Goal: Task Accomplishment & Management: Manage account settings

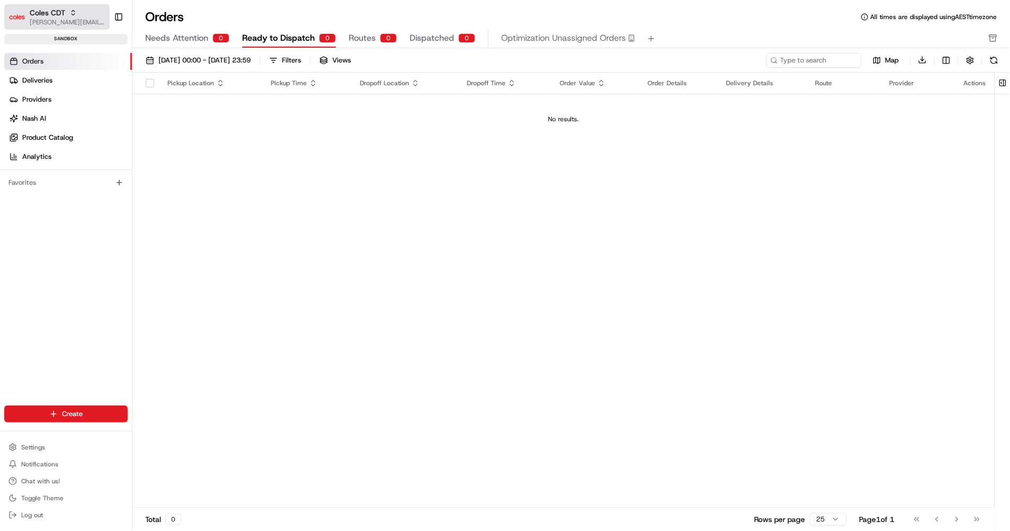
click at [84, 17] on div "Coles CDT" at bounding box center [68, 12] width 76 height 11
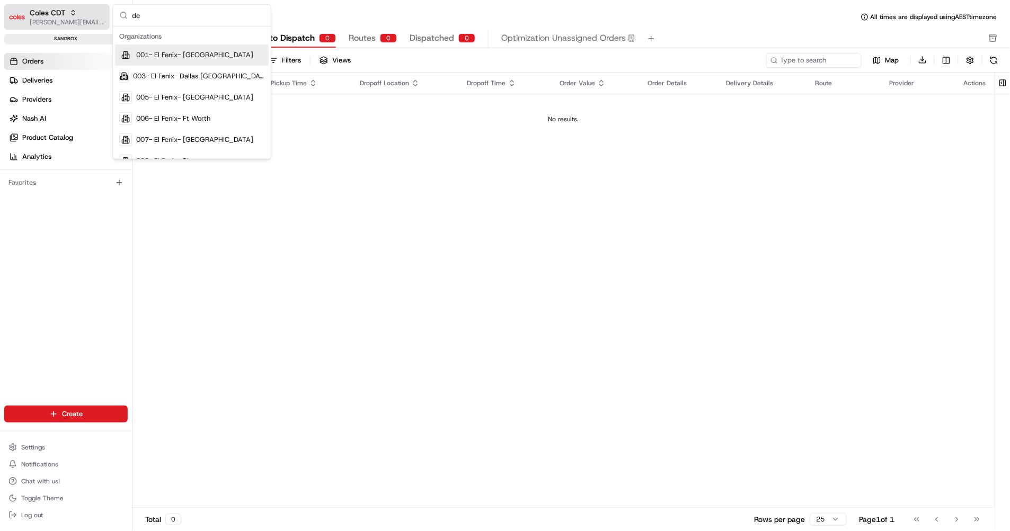
type input "dev"
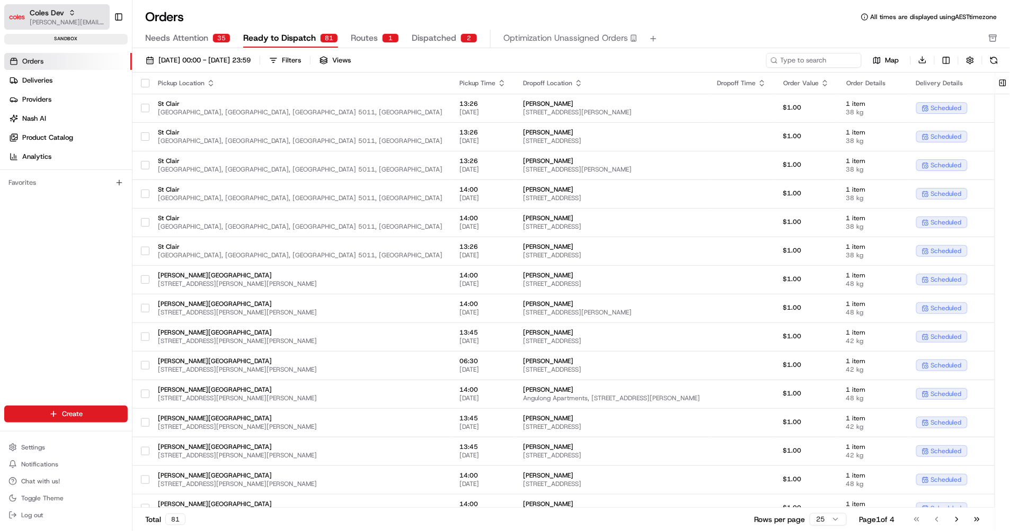
click at [88, 15] on div "Coles Dev" at bounding box center [68, 12] width 76 height 11
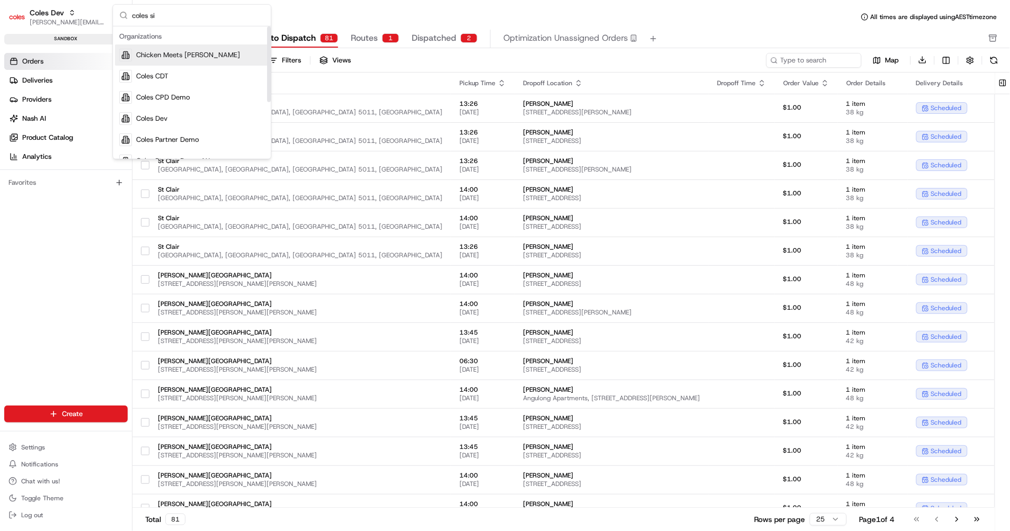
type input "coles sit"
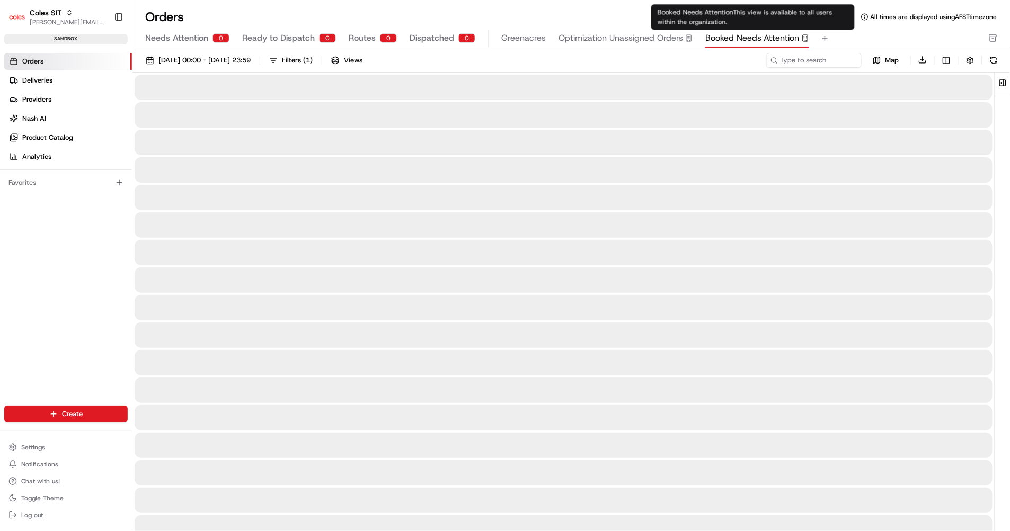
click at [797, 43] on div "Booked Needs Attention" at bounding box center [757, 38] width 104 height 13
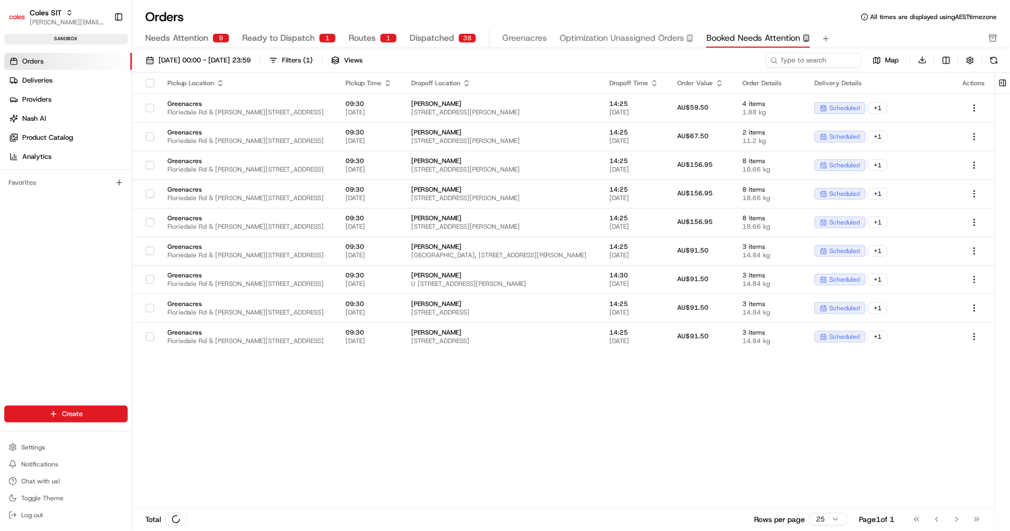
click at [95, 292] on div "Orders Deliveries Providers [PERSON_NAME] Product Catalog Analytics Favorites" at bounding box center [66, 238] width 132 height 378
click at [310, 12] on div "Orders All times are displayed using AEST timezone" at bounding box center [570, 16] width 877 height 17
click at [38, 447] on span "Settings" at bounding box center [33, 447] width 24 height 8
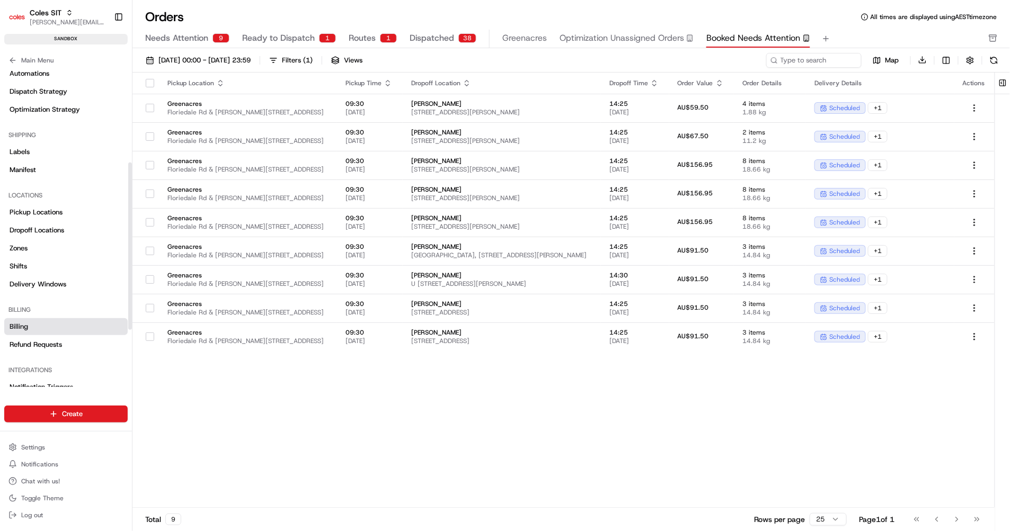
scroll to position [190, 0]
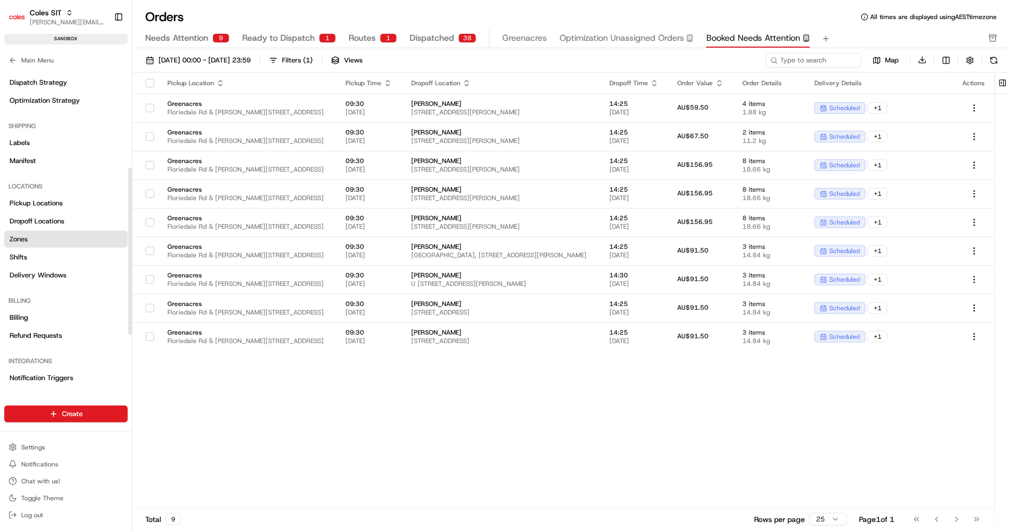
click at [29, 232] on link "Zones" at bounding box center [65, 239] width 123 height 17
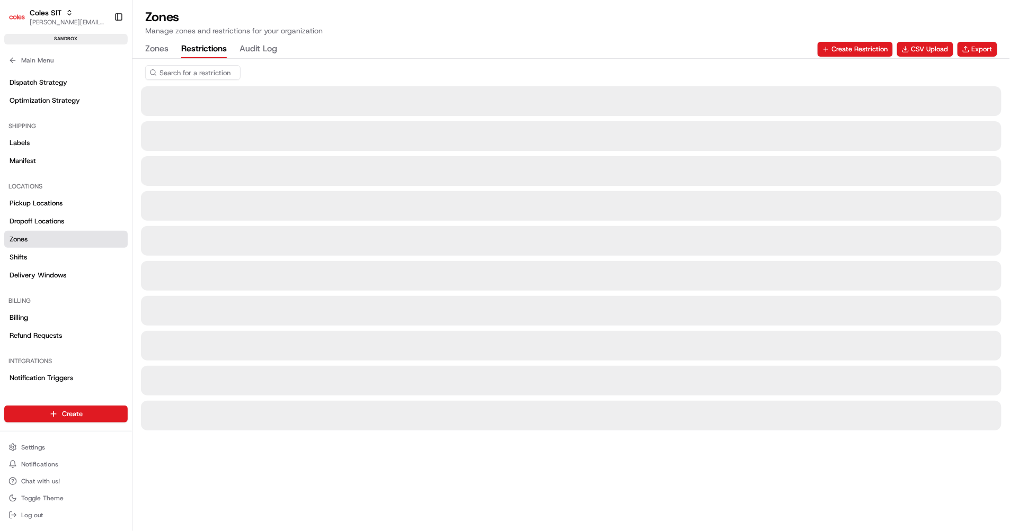
click at [208, 45] on button "Restrictions" at bounding box center [204, 49] width 46 height 18
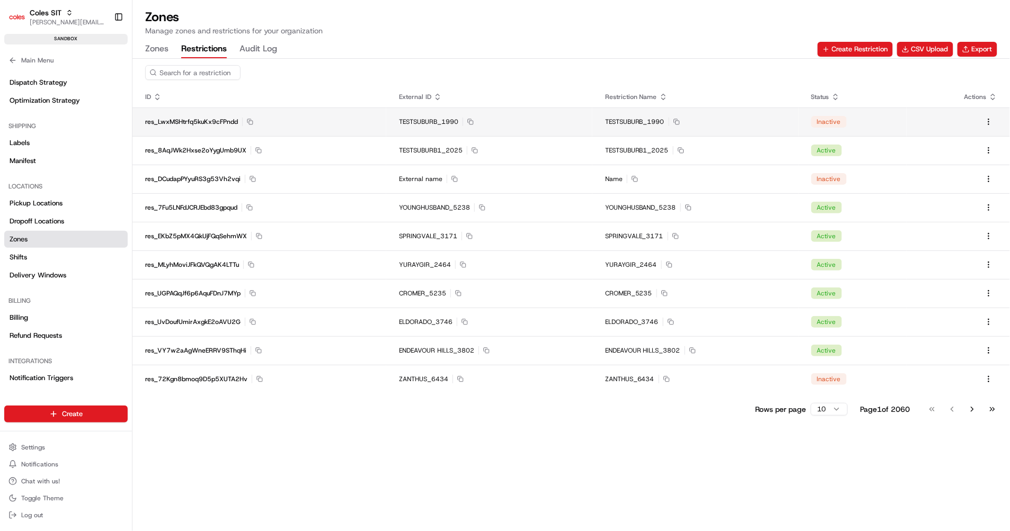
click at [253, 122] on div "res_LwxMSHtrfq5kuKx9cFPndd Copy res_LwxMSHtrfq5kuKx9cFPndd" at bounding box center [259, 122] width 228 height 8
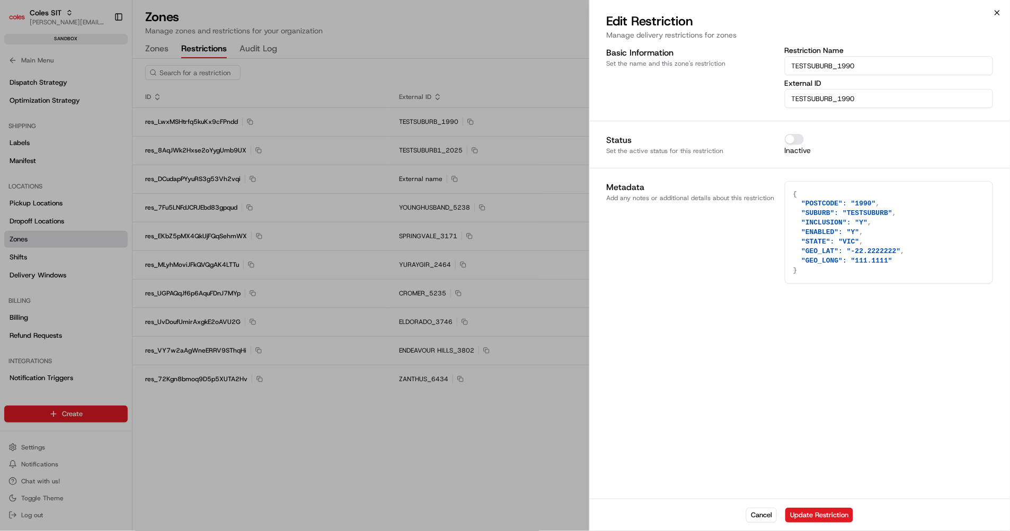
click at [996, 11] on icon "button" at bounding box center [997, 13] width 4 height 4
type textarea "{}"
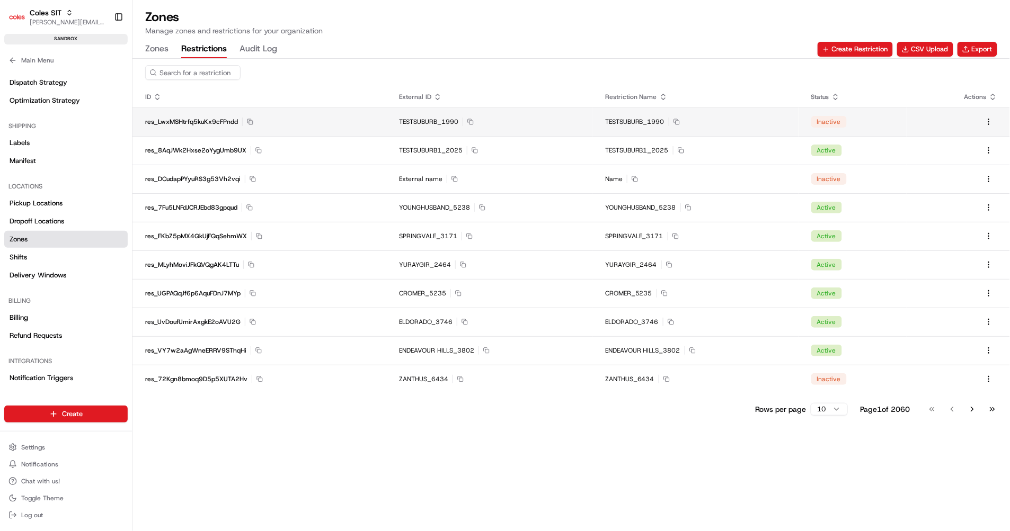
click at [251, 121] on icon "button" at bounding box center [250, 122] width 6 height 6
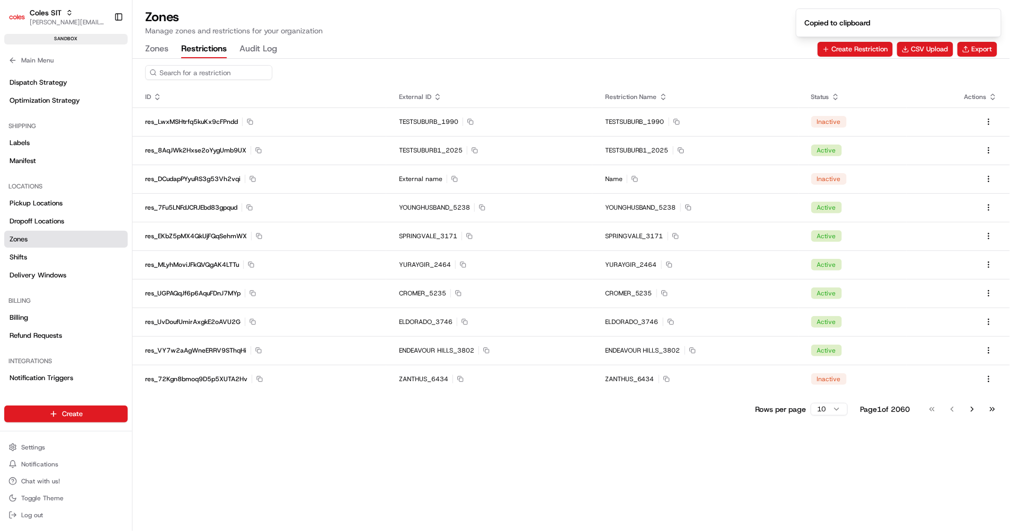
click at [208, 70] on input at bounding box center [208, 72] width 127 height 15
paste input "res_LwxMSHtrfq5kuKx9cFPndd"
type input "res_LwxMSHtrfq5kuKx9cFPndd"
click at [329, 84] on div "res_LwxMSHtrfq5kuKx9cFPndd" at bounding box center [570, 73] width 877 height 28
click at [230, 73] on input "res_LwxMSHtrfq5kuKx9cFPndd" at bounding box center [208, 72] width 127 height 15
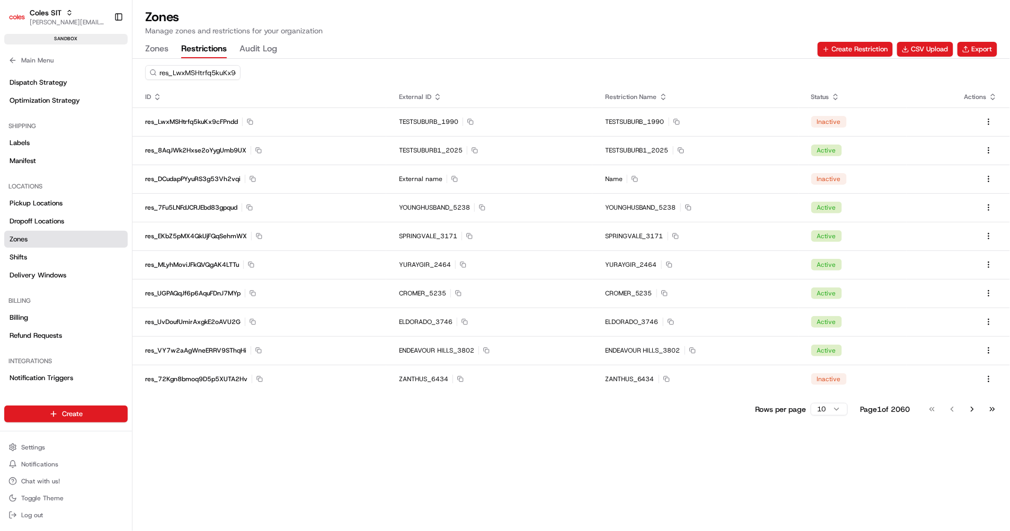
click at [320, 72] on div "res_LwxMSHtrfq5kuKx9cFPndd" at bounding box center [570, 73] width 877 height 28
click at [484, 118] on div "TESTSUBURB_1990 Copy TESTSUBURB_1990" at bounding box center [489, 122] width 181 height 8
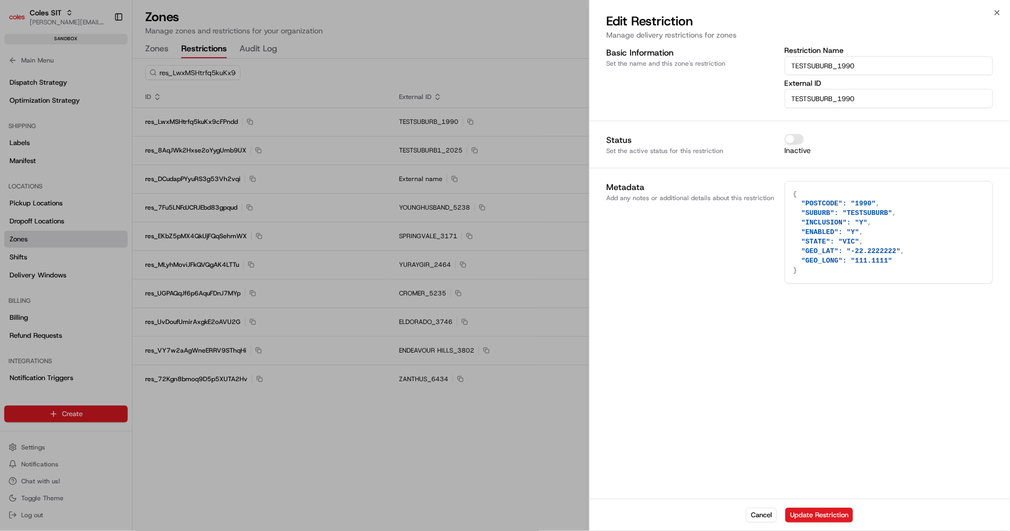
type textarea "{}"
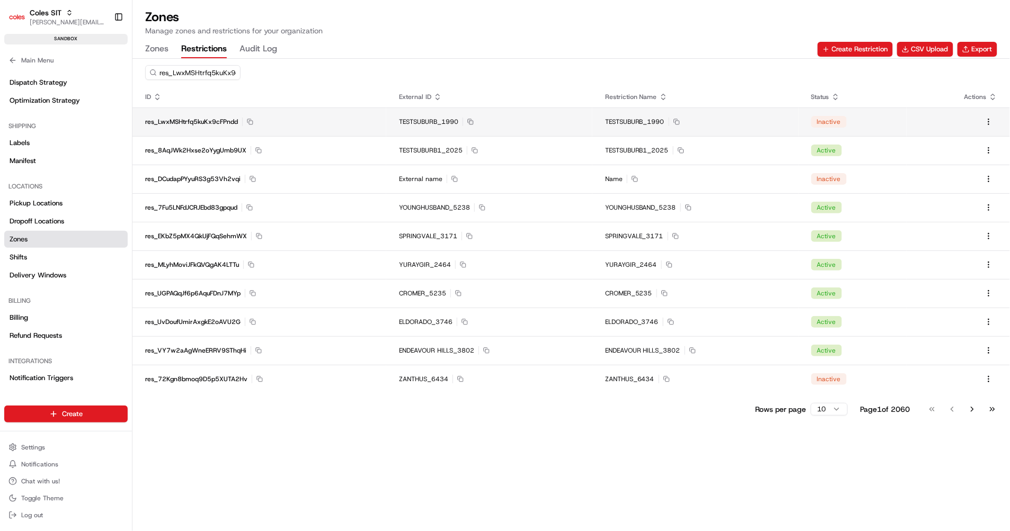
click at [471, 123] on icon "button" at bounding box center [470, 122] width 6 height 6
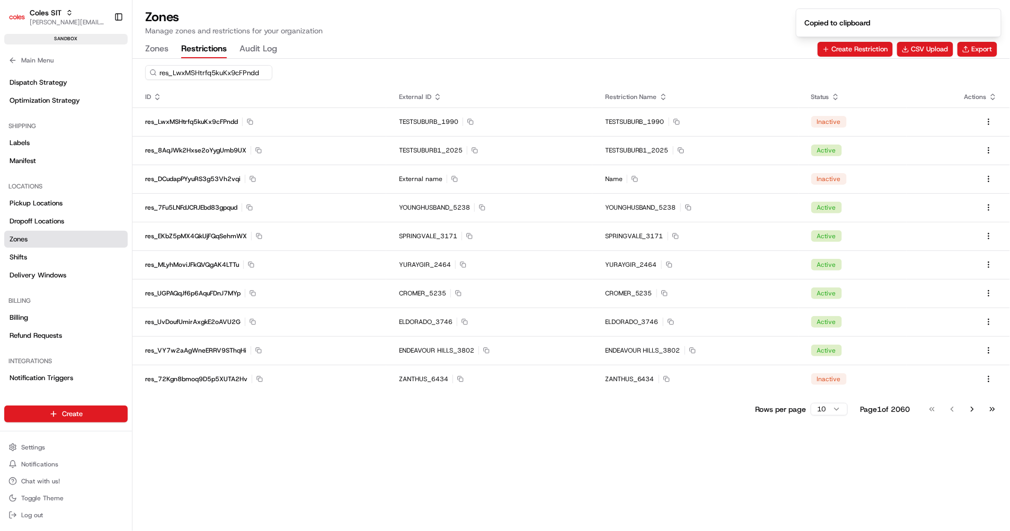
click at [239, 70] on div "res_LwxMSHtrfq5kuKx9cFPndd" at bounding box center [208, 72] width 127 height 15
click at [226, 73] on input "res_LwxMSHtrfq5kuKx9cFPndd" at bounding box center [208, 72] width 127 height 15
paste input "TESTSUBURB_1990"
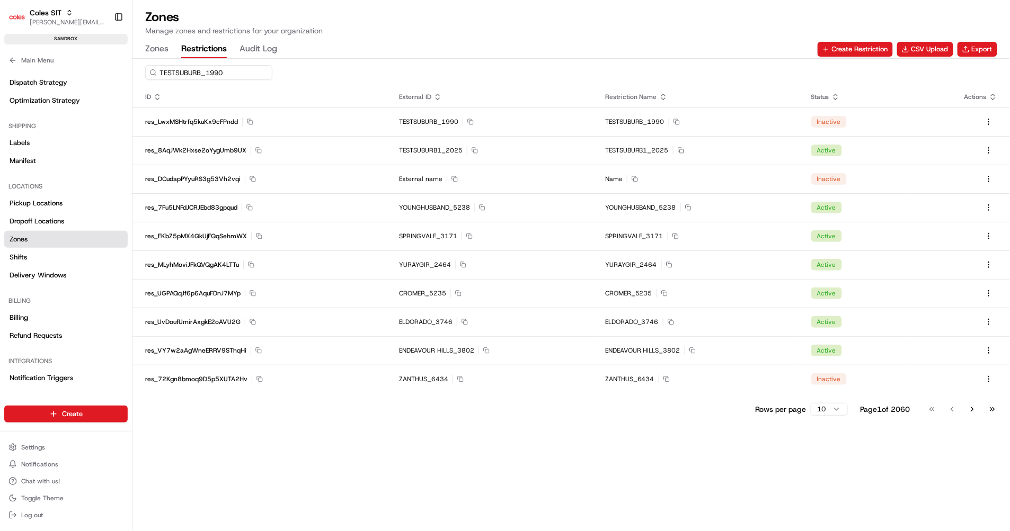
type input "TESTSUBURB_1990"
click at [382, 91] on th "ID" at bounding box center [259, 96] width 254 height 21
